Goal: Transaction & Acquisition: Purchase product/service

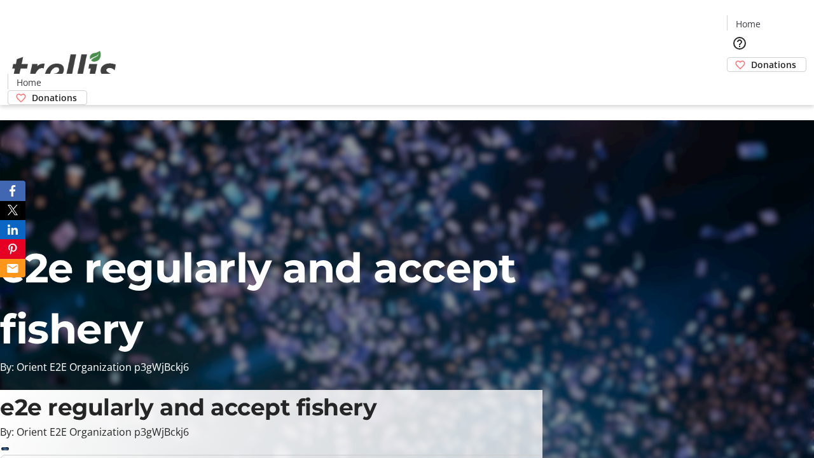
click at [751, 58] on span "Donations" at bounding box center [773, 64] width 45 height 13
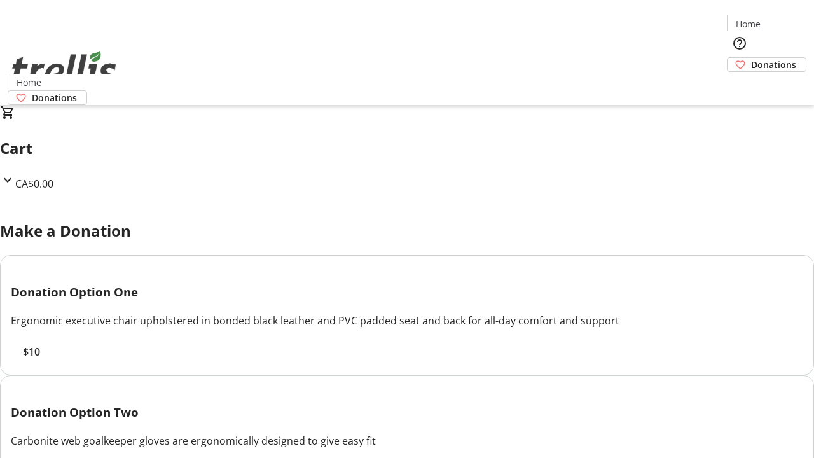
select select "CA"
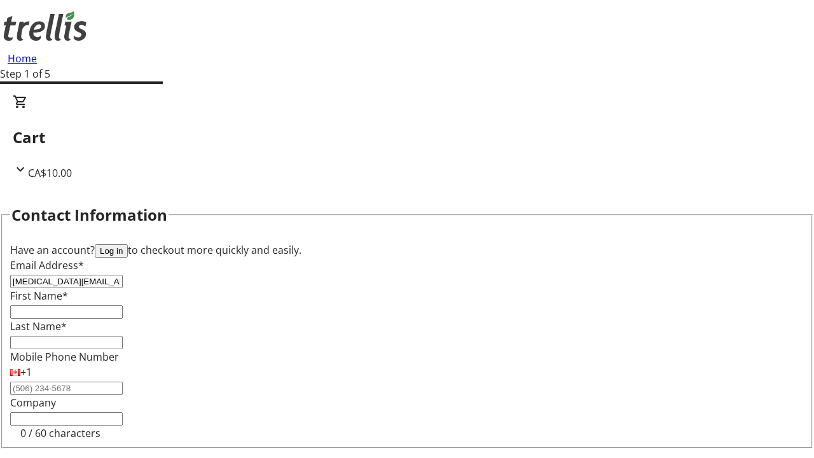
type input "[MEDICAL_DATA][EMAIL_ADDRESS][DOMAIN_NAME]"
type input "[MEDICAL_DATA]"
type input "[PERSON_NAME]"
type input "[STREET_ADDRESS][PERSON_NAME]"
type input "Kelowna"
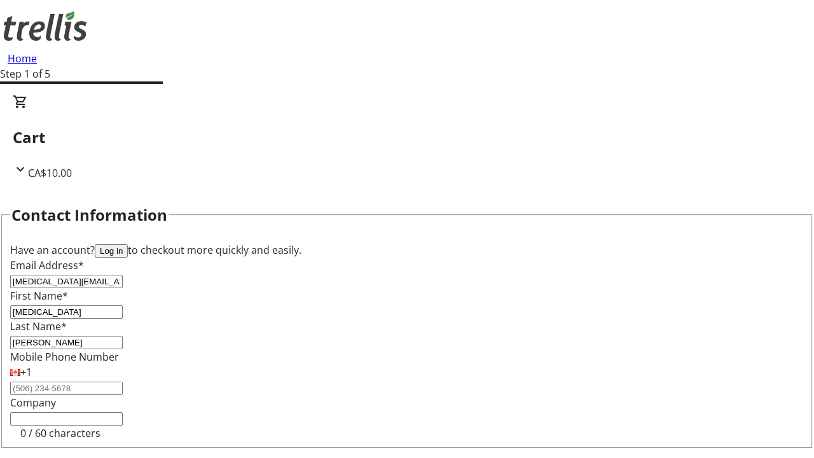
select select "BC"
type input "Kelowna"
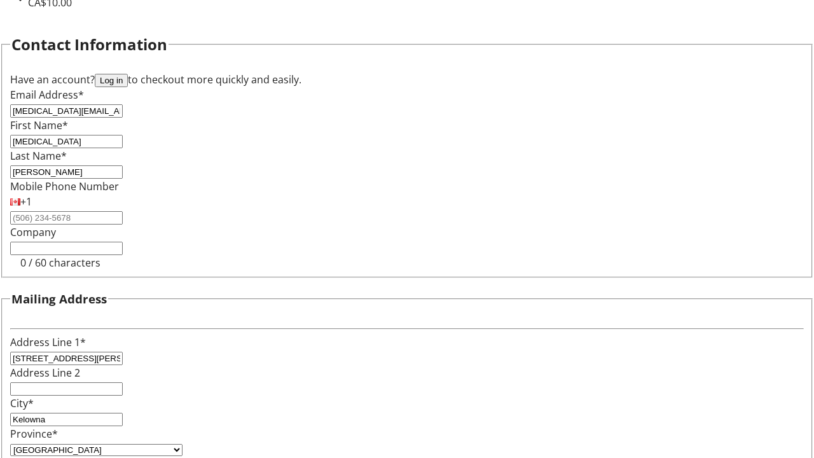
type input "V1Y 0C2"
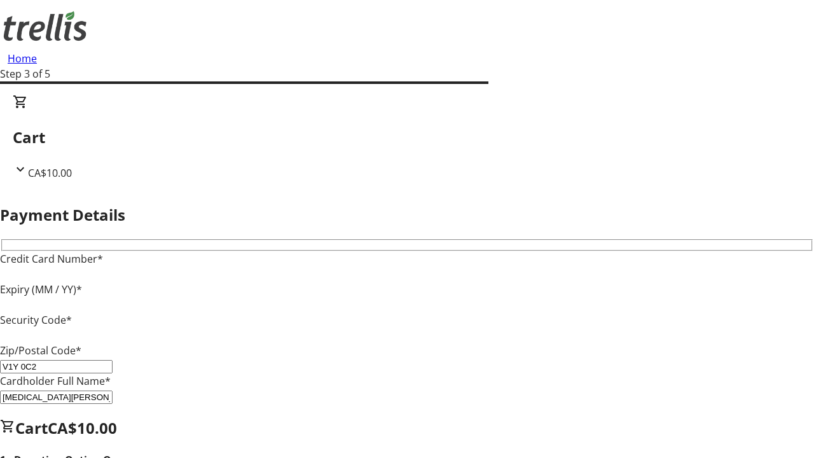
type input "V1Y 0C2"
